Goal: Task Accomplishment & Management: Use online tool/utility

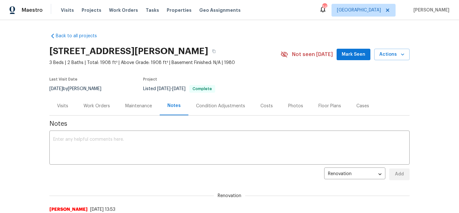
scroll to position [85, 0]
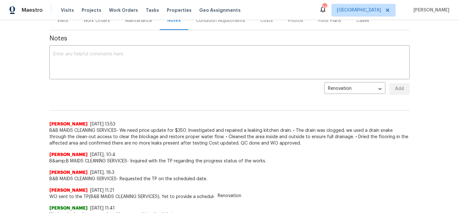
click at [146, 12] on div "Tasks" at bounding box center [152, 10] width 13 height 7
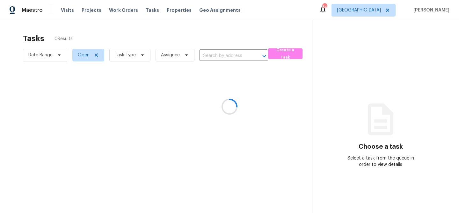
click at [144, 53] on div at bounding box center [229, 106] width 459 height 213
click at [139, 56] on div at bounding box center [229, 106] width 459 height 213
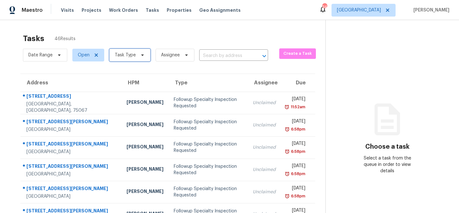
click at [142, 55] on icon at bounding box center [142, 56] width 3 height 2
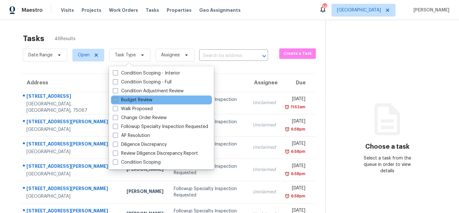
click at [139, 99] on label "Budget Review" at bounding box center [133, 100] width 40 height 6
click at [117, 99] on input "Budget Review" at bounding box center [115, 99] width 4 height 4
checkbox input "true"
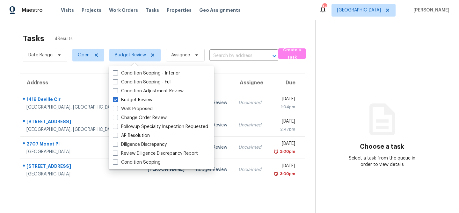
click at [159, 38] on div "Tasks 4 Results" at bounding box center [169, 38] width 292 height 17
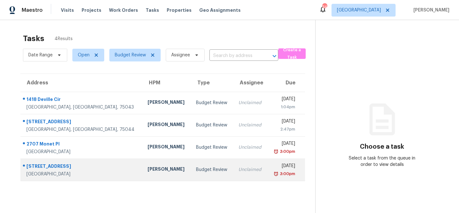
click at [196, 168] on div "Budget Review" at bounding box center [212, 170] width 32 height 6
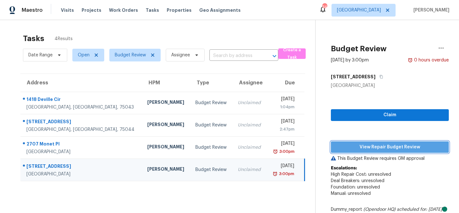
click at [358, 144] on span "View Repair Budget Review" at bounding box center [390, 148] width 108 height 8
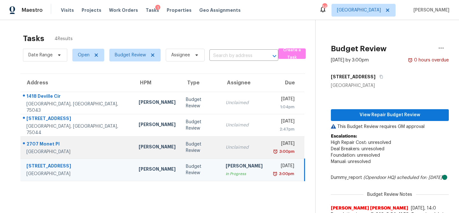
click at [190, 141] on td "Budget Review" at bounding box center [201, 148] width 40 height 22
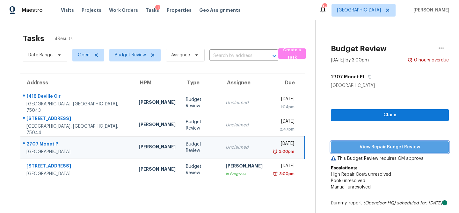
click at [349, 147] on span "View Repair Budget Review" at bounding box center [390, 148] width 108 height 8
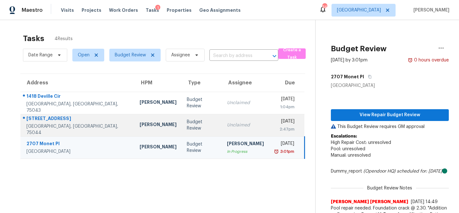
click at [227, 123] on div "Unclaimed" at bounding box center [245, 125] width 37 height 6
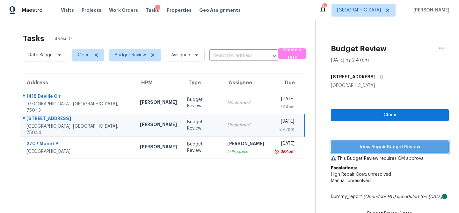
click at [347, 151] on button "View Repair Budget Review" at bounding box center [390, 148] width 118 height 12
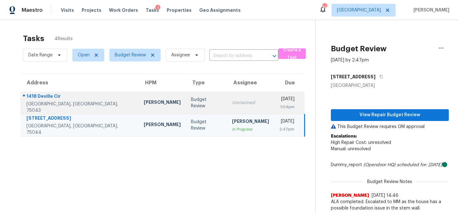
click at [227, 98] on td "Unclaimed" at bounding box center [250, 103] width 47 height 22
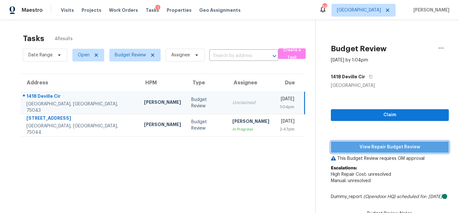
click at [340, 146] on span "View Repair Budget Review" at bounding box center [390, 148] width 108 height 8
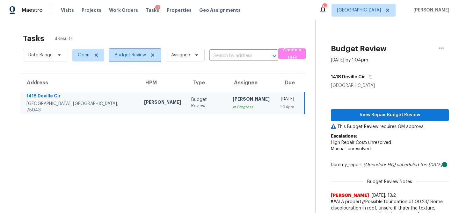
click at [126, 57] on span "Budget Review" at bounding box center [130, 55] width 31 height 6
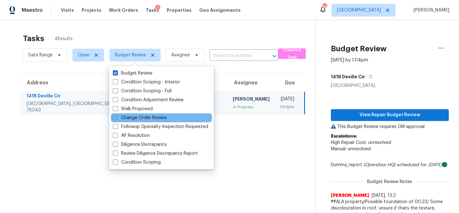
click at [132, 117] on label "Change Order Review" at bounding box center [140, 118] width 54 height 6
click at [117, 117] on input "Change Order Review" at bounding box center [115, 117] width 4 height 4
checkbox input "true"
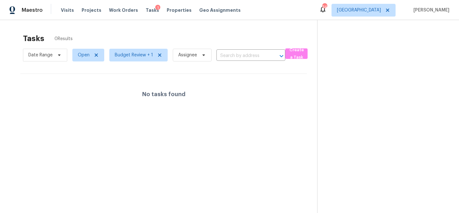
click at [141, 42] on div "Tasks 0 Results" at bounding box center [170, 38] width 294 height 17
